Goal: Find specific page/section: Find specific page/section

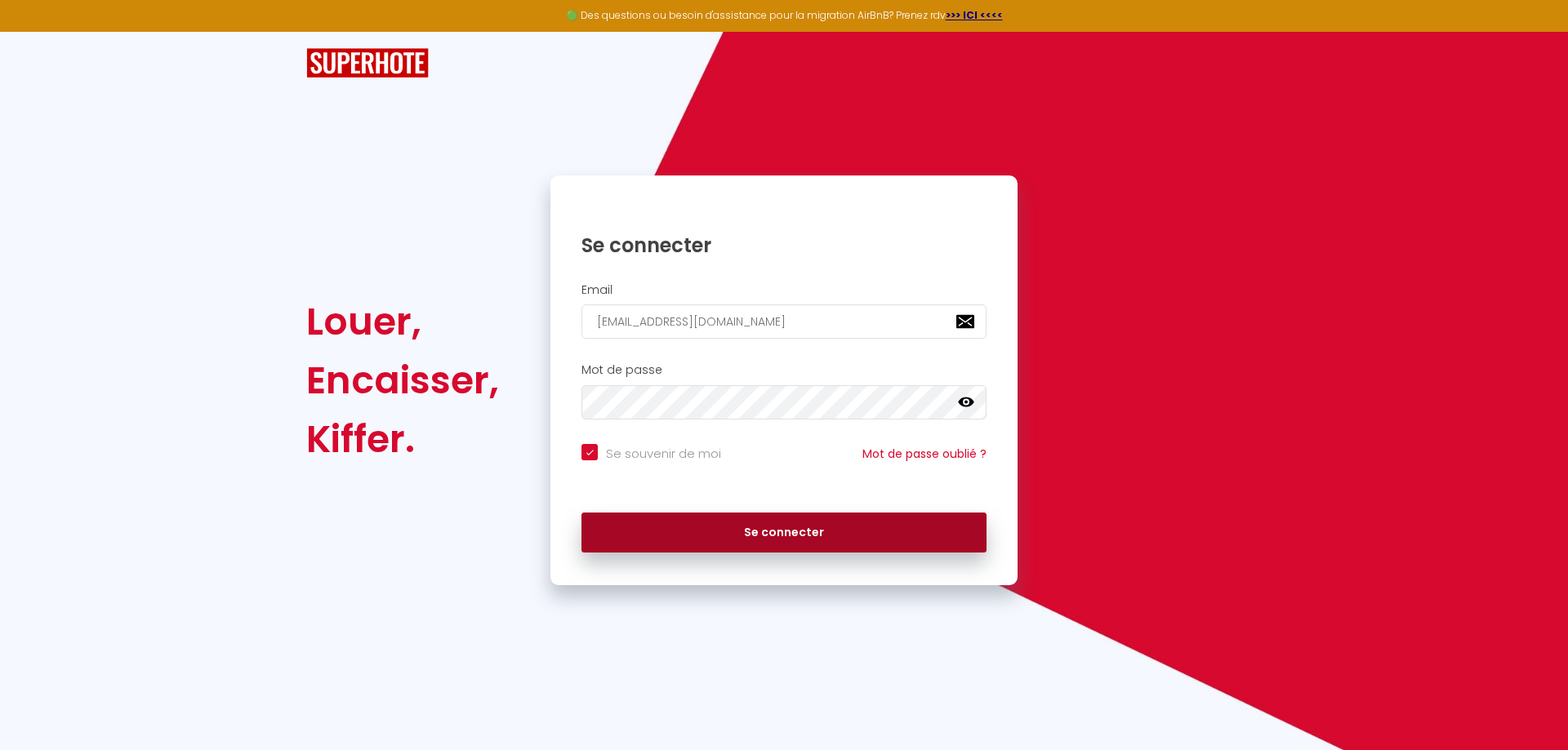
click at [740, 536] on button "Se connecter" at bounding box center [783, 533] width 405 height 41
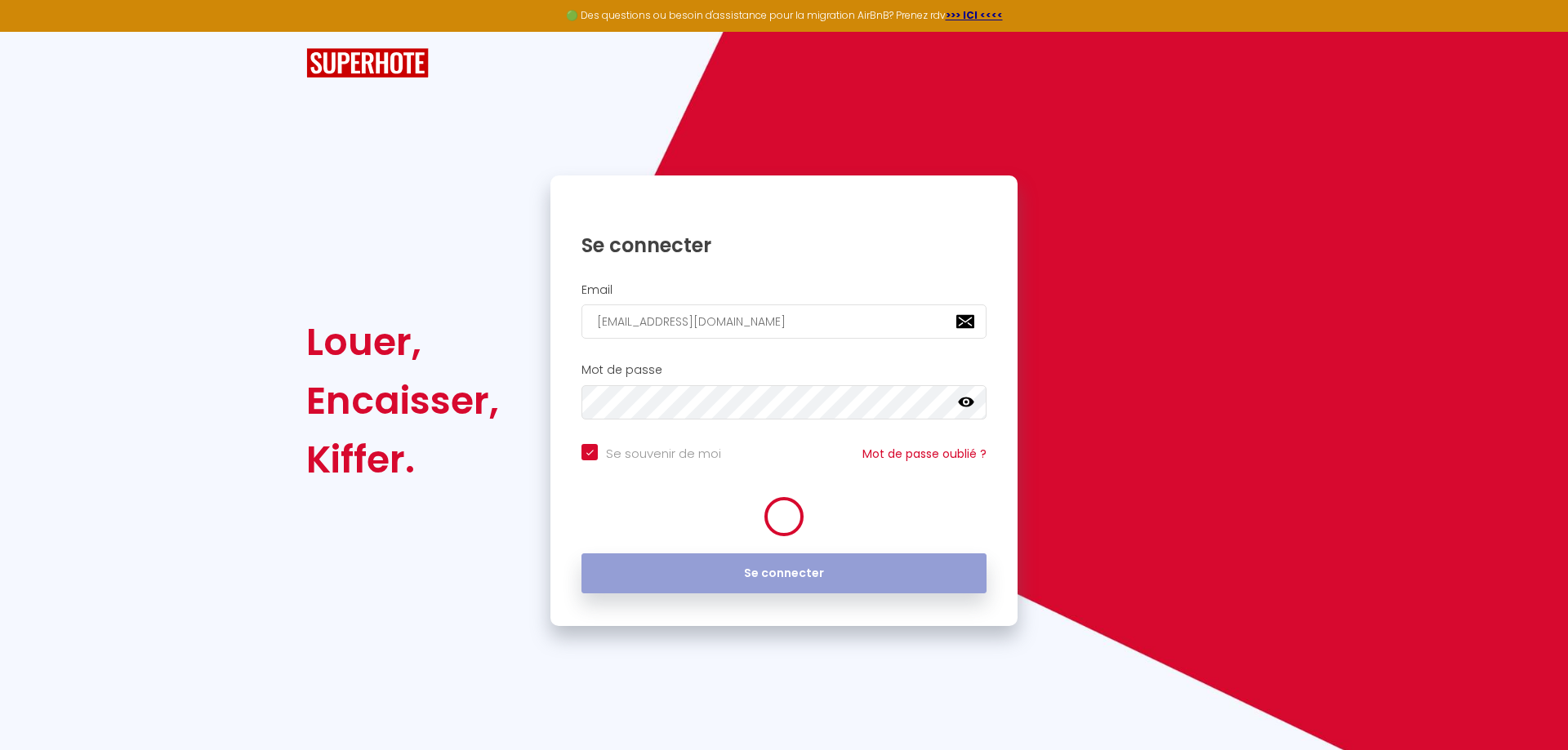
checkbox input "true"
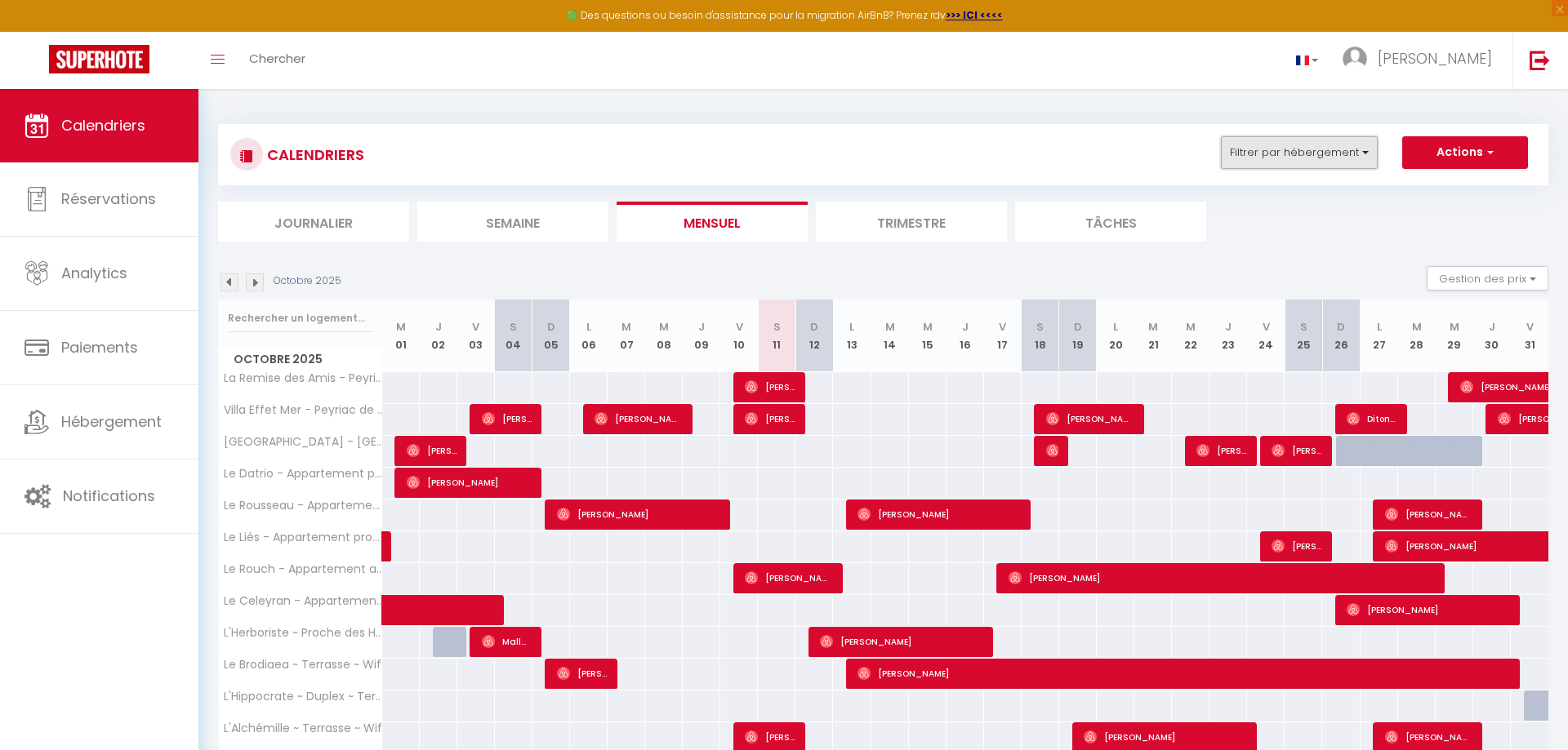
click at [1350, 153] on button "Filtrer par hébergement" at bounding box center [1299, 153] width 157 height 33
click at [1289, 195] on input "text" at bounding box center [1334, 194] width 245 height 30
type input "muge"
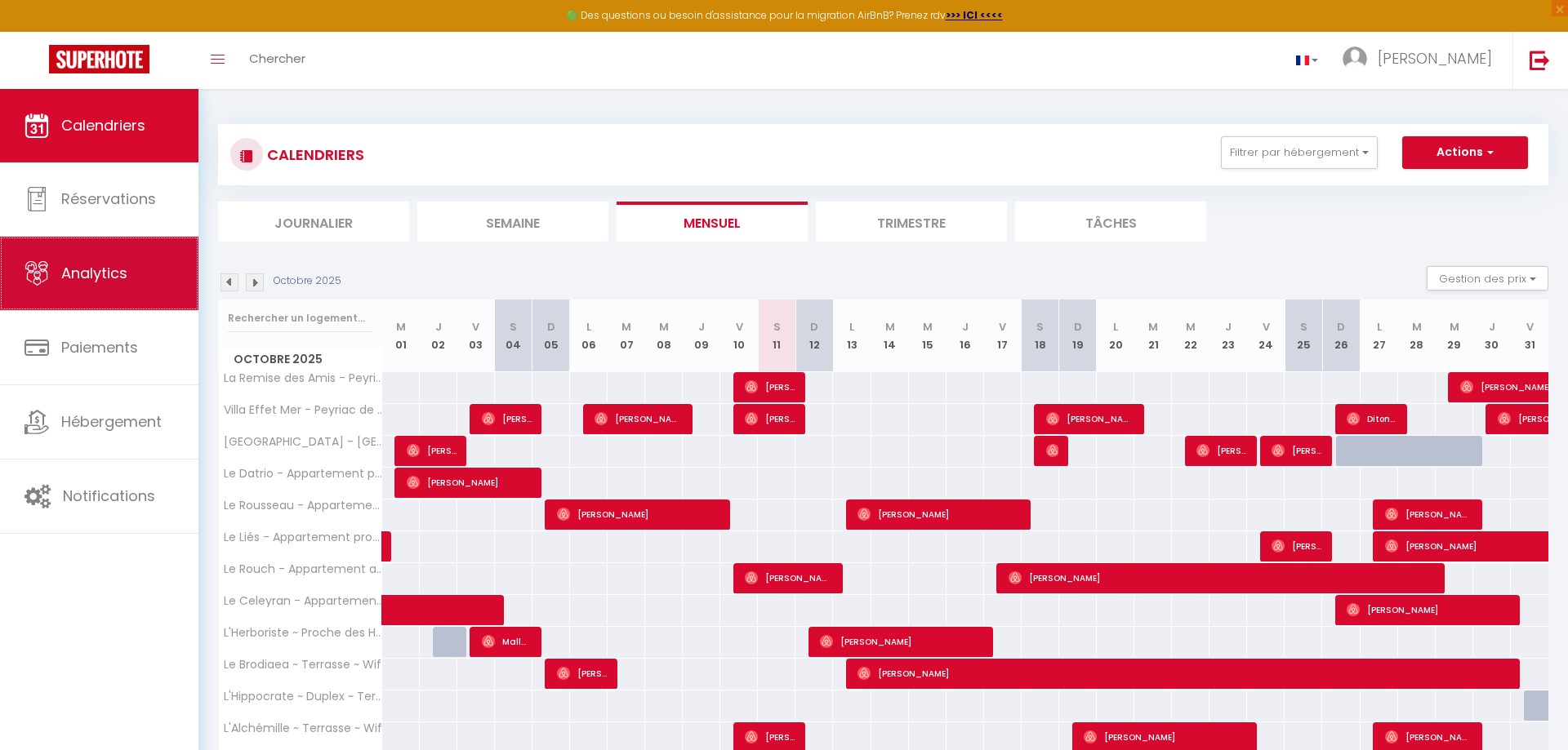
click at [86, 254] on link "Analytics" at bounding box center [99, 274] width 199 height 74
select select "2025"
select select "10"
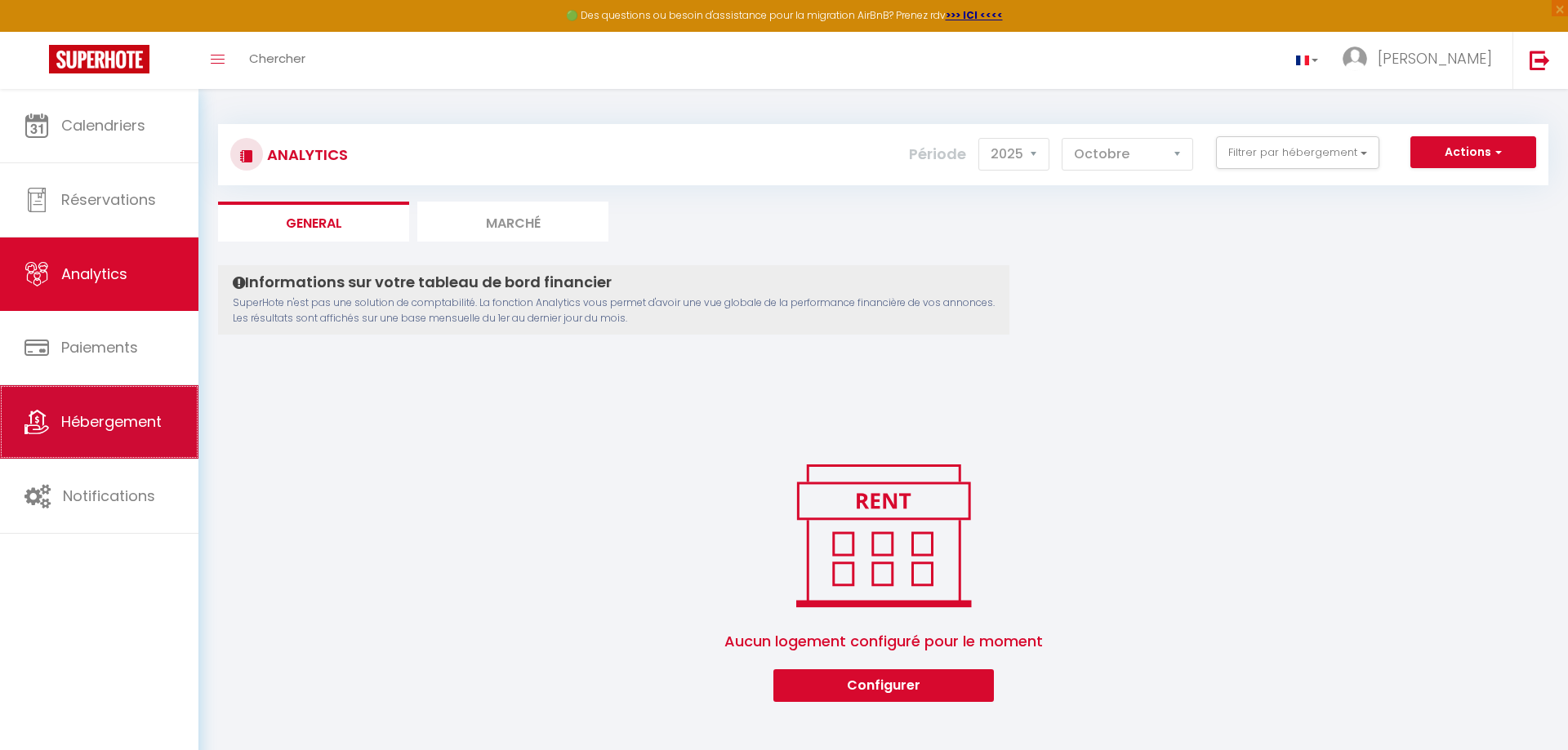
click at [93, 418] on span "Hébergement" at bounding box center [112, 421] width 100 height 21
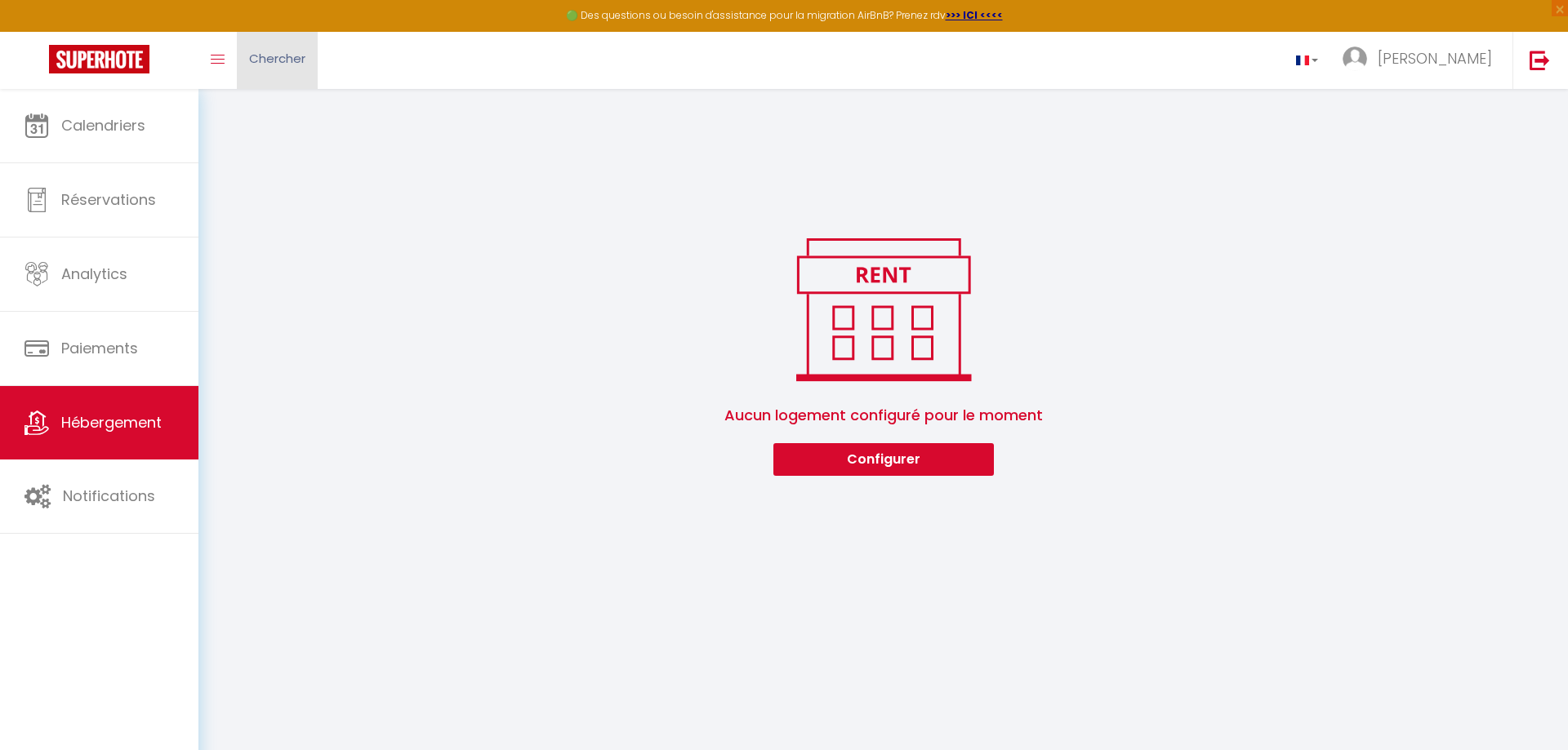
click at [264, 50] on link "Chercher" at bounding box center [277, 61] width 80 height 57
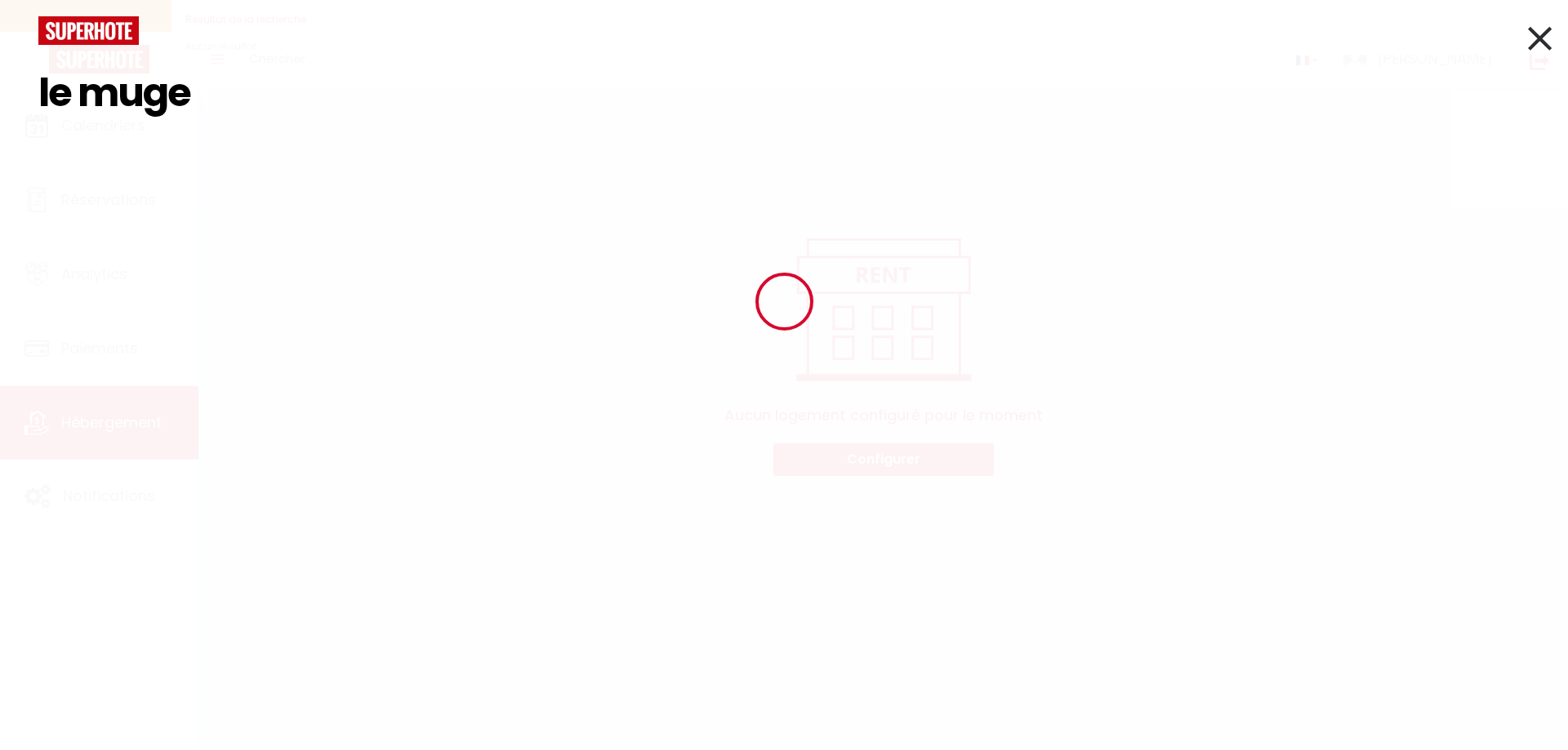
type input "le muge"
